Goal: Find specific page/section: Find specific page/section

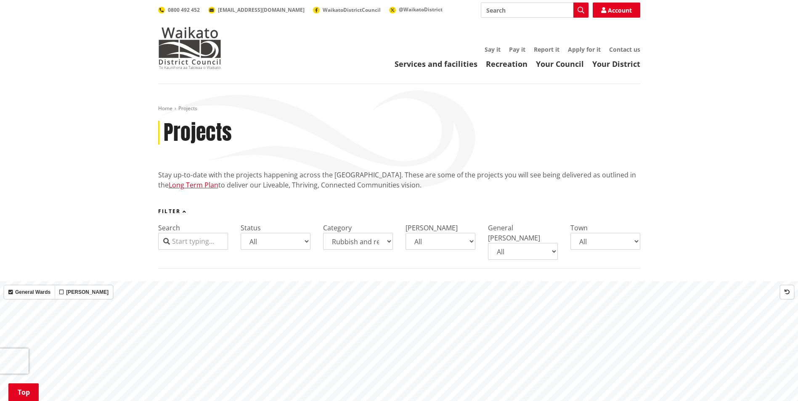
select select "Rubbish and recycling"
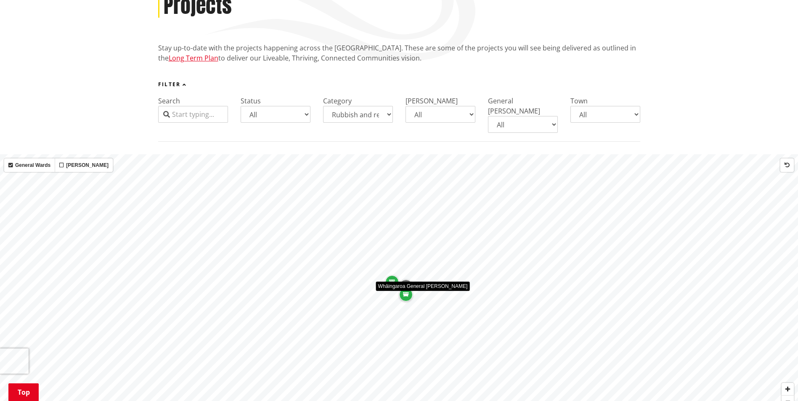
scroll to position [126, 0]
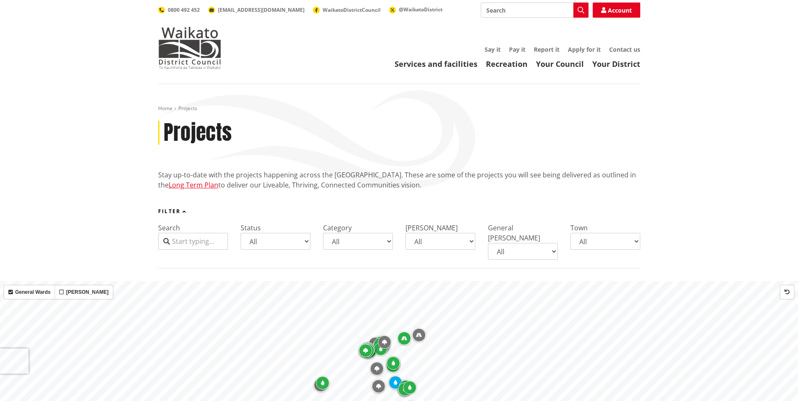
scroll to position [126, 0]
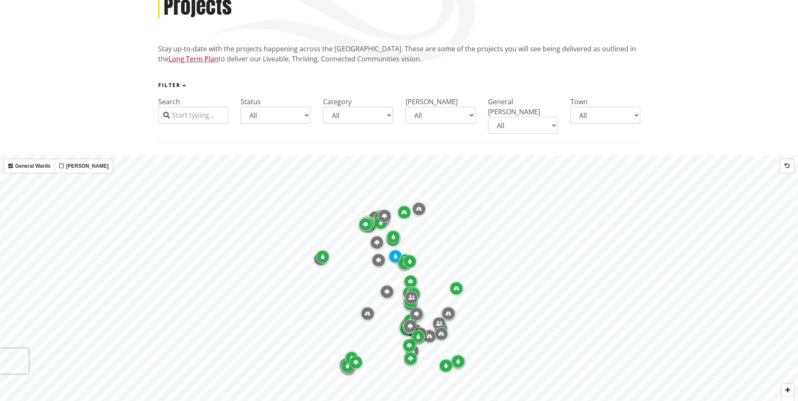
click at [395, 114] on div "Search Status All Coming up Active On hold Completed Category All Parks and res…" at bounding box center [399, 115] width 482 height 37
click at [387, 117] on select "All Parks and reserves Public facilities Roading Rubbish and recycling Strategi…" at bounding box center [358, 115] width 70 height 17
select select "Rubbish and recycling"
click at [323, 107] on select "All Parks and reserves Public facilities Roading Rubbish and recycling Strategi…" at bounding box center [358, 115] width 70 height 17
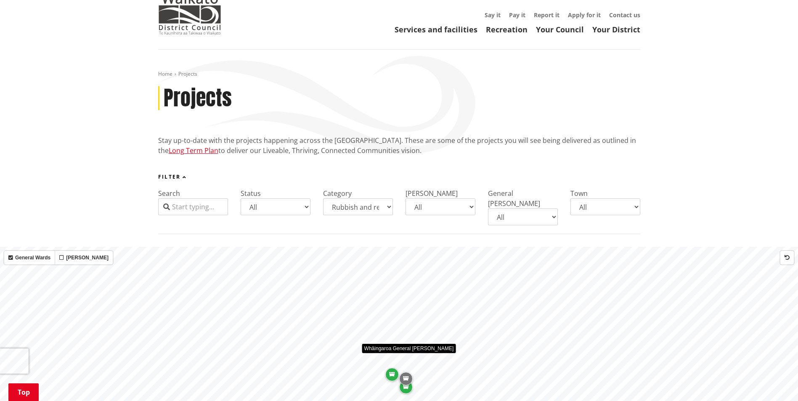
scroll to position [252, 0]
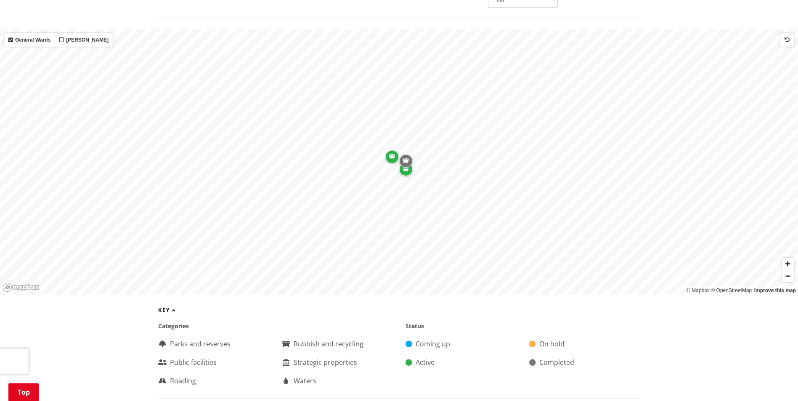
click at [392, 154] on icon "Map marker" at bounding box center [392, 156] width 6 height 5
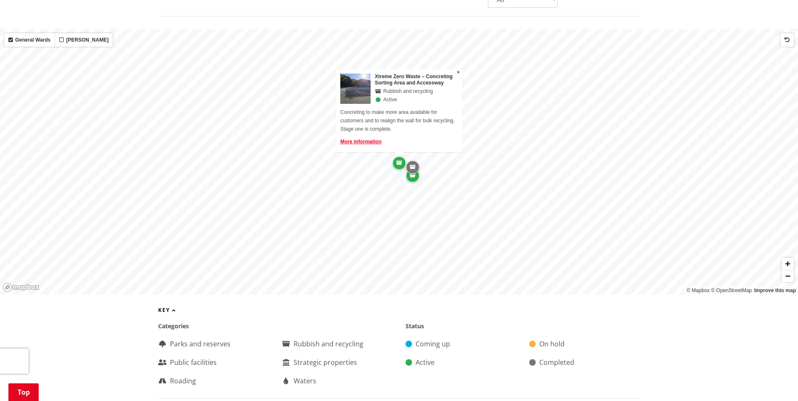
click at [414, 165] on icon "Map marker" at bounding box center [413, 167] width 6 height 5
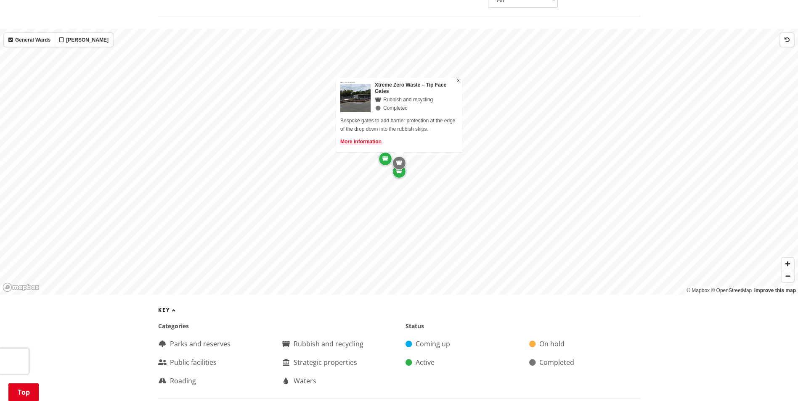
click at [396, 167] on div "Map marker" at bounding box center [398, 171] width 13 height 13
